Goal: Navigation & Orientation: Find specific page/section

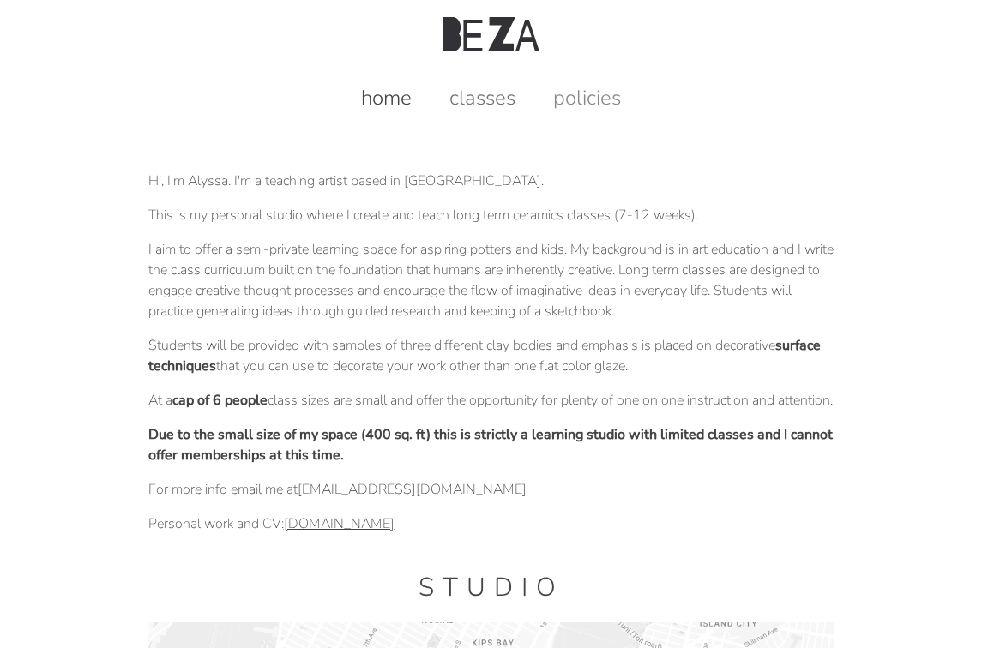
click at [481, 94] on link "classes" at bounding box center [482, 97] width 100 height 27
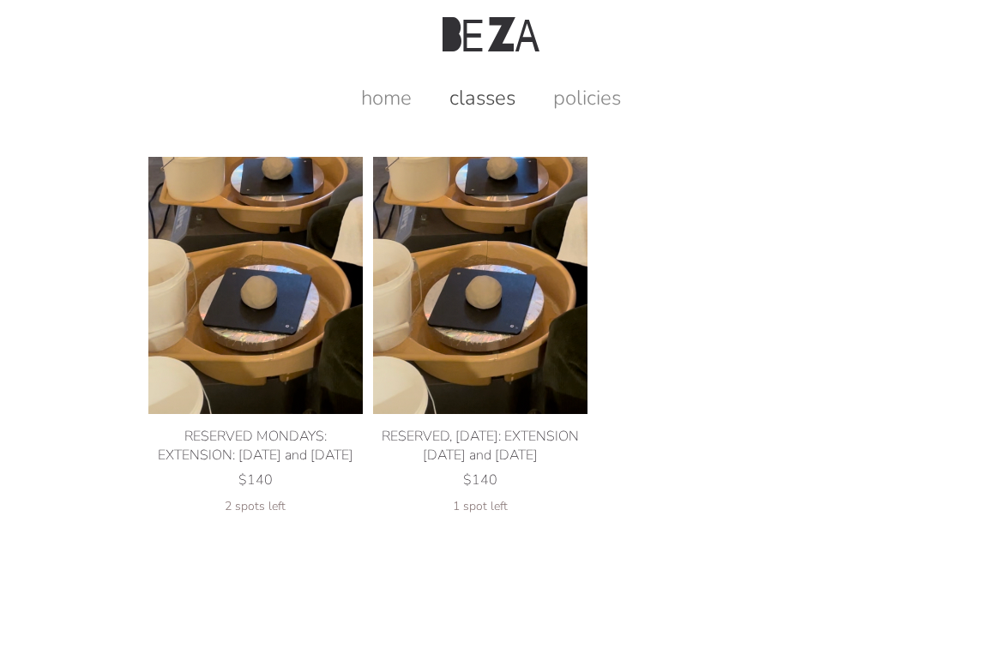
scroll to position [22, 0]
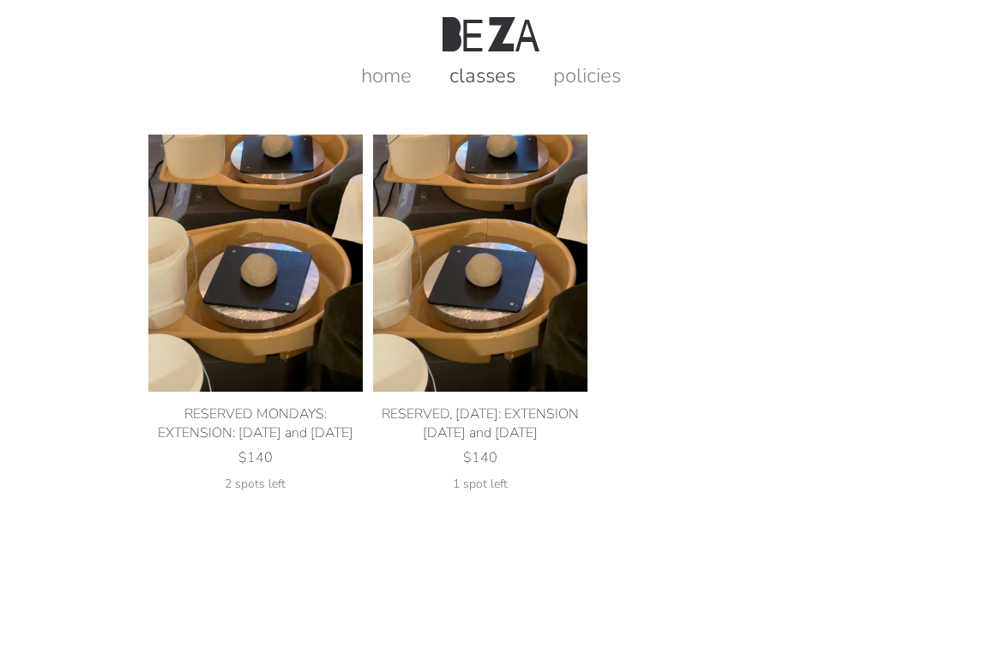
click at [514, 275] on img at bounding box center [480, 263] width 214 height 257
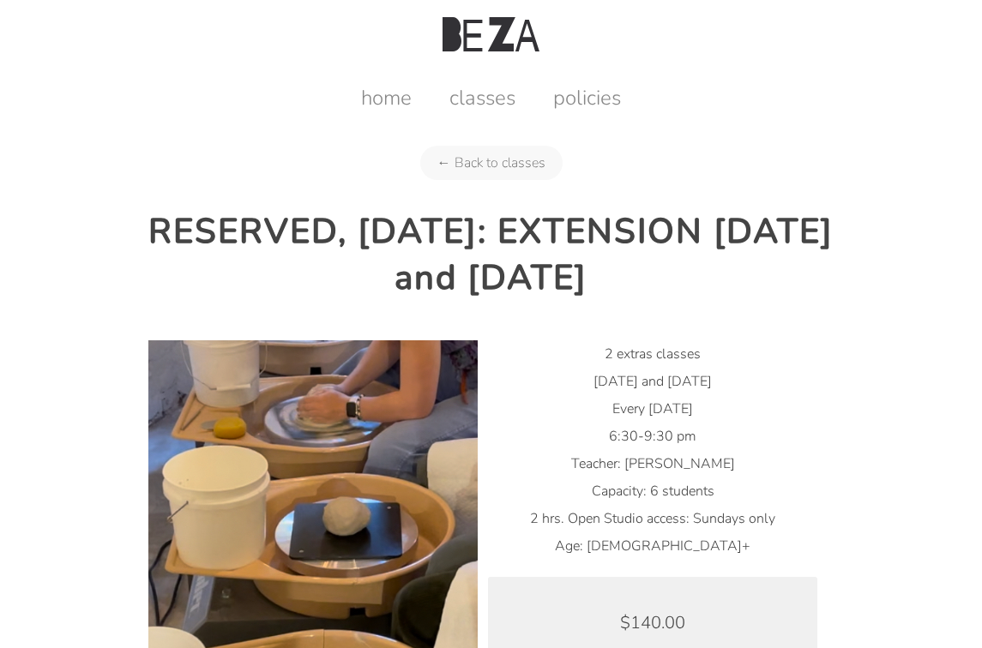
click at [480, 82] on div "home classes policies" at bounding box center [490, 90] width 950 height 43
click at [480, 95] on link "classes" at bounding box center [482, 97] width 100 height 27
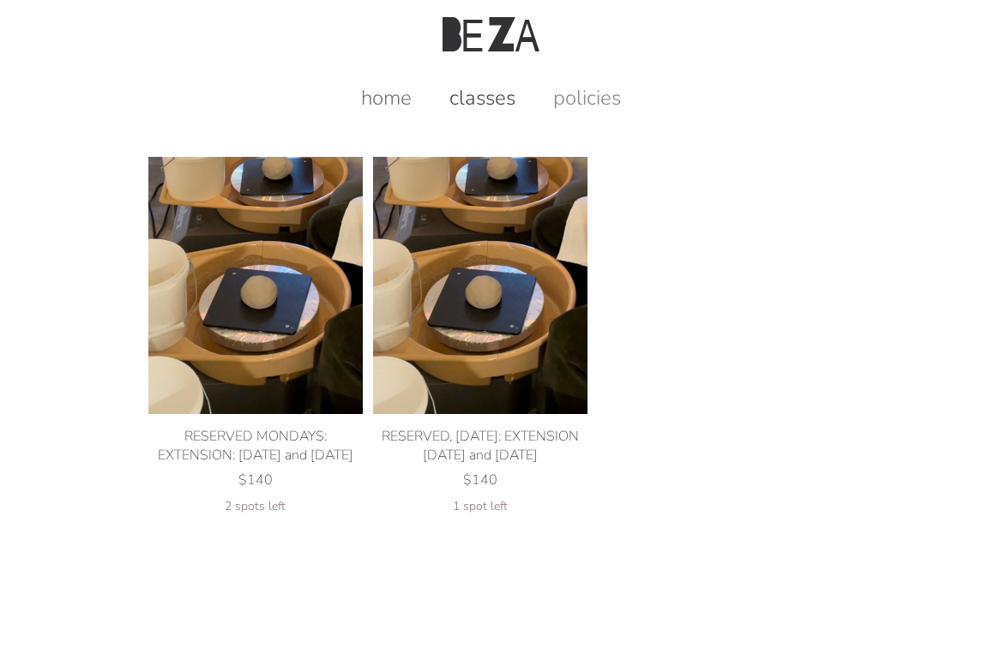
click at [399, 100] on link "home" at bounding box center [386, 97] width 85 height 27
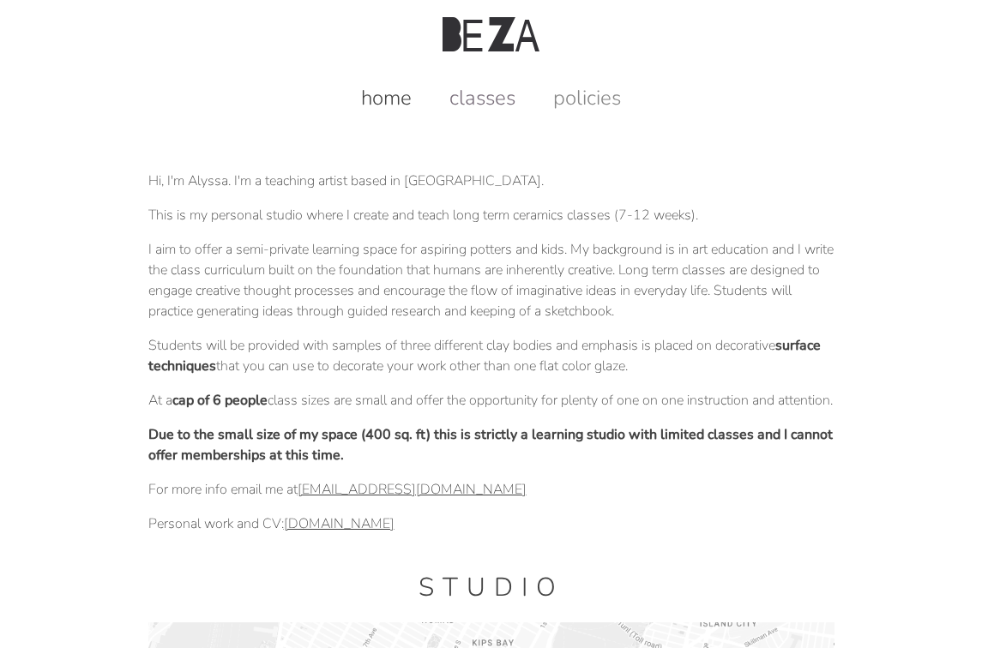
click at [478, 96] on link "classes" at bounding box center [482, 97] width 100 height 27
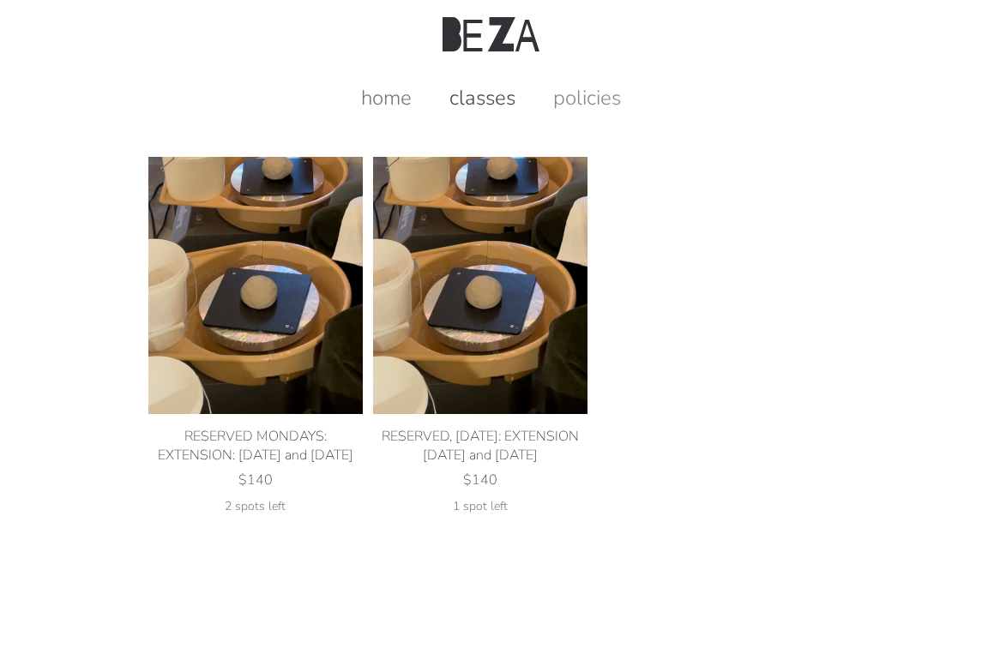
click at [403, 93] on link "home" at bounding box center [386, 97] width 85 height 27
